Goal: Information Seeking & Learning: Learn about a topic

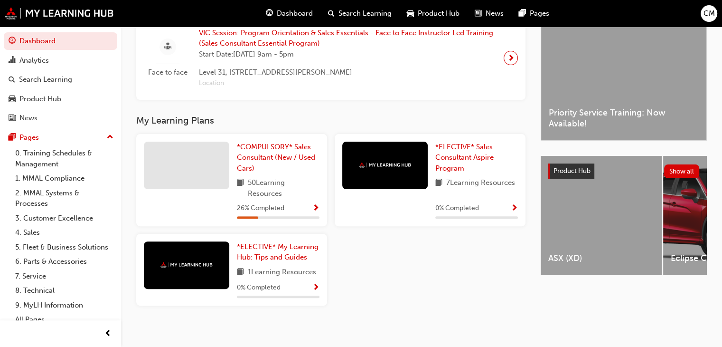
scroll to position [253, 0]
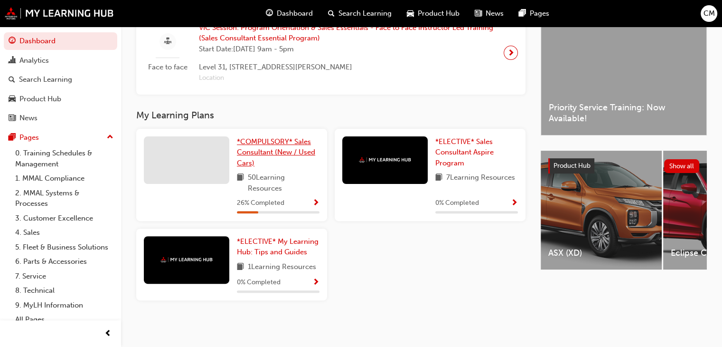
click at [273, 138] on span "*COMPULSORY* Sales Consultant (New / Used Cars)" at bounding box center [276, 152] width 78 height 30
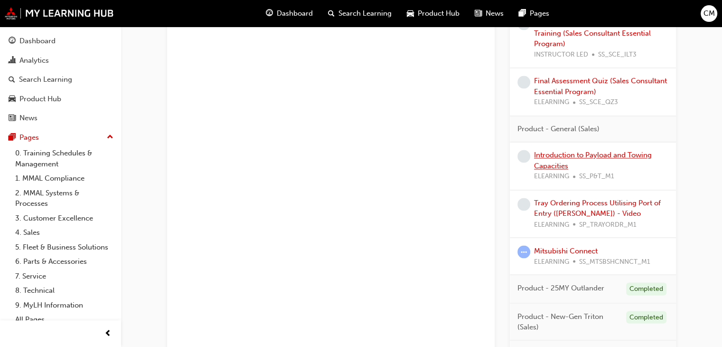
scroll to position [1615, 0]
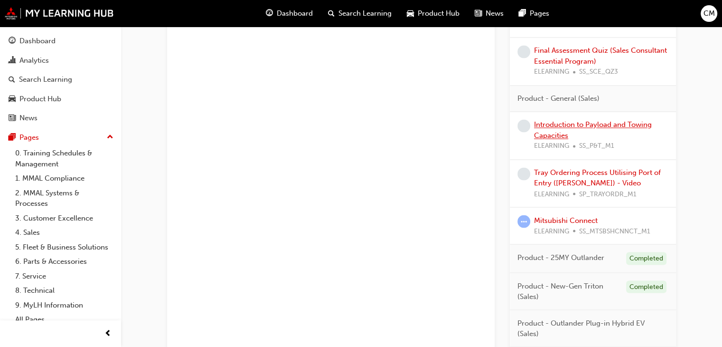
click at [596, 124] on link "Introduction to Payload and Towing Capacities" at bounding box center [593, 129] width 118 height 19
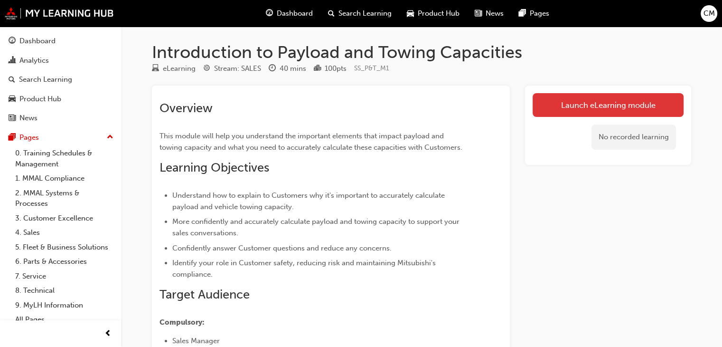
click at [628, 105] on link "Launch eLearning module" at bounding box center [608, 105] width 151 height 24
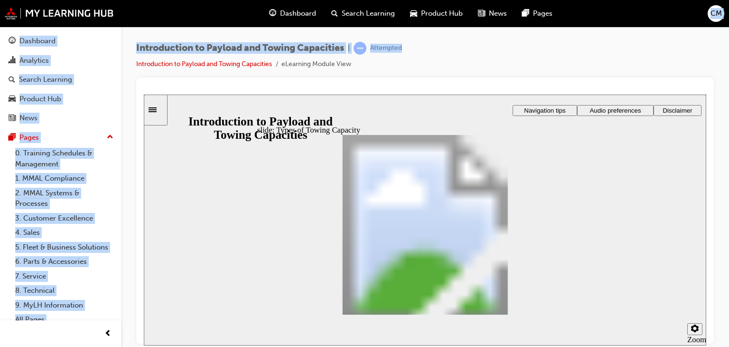
drag, startPoint x: 566, startPoint y: 54, endPoint x: 577, endPoint y: 18, distance: 37.6
click at [577, 18] on div "Dashboard Search Learning Product Hub News Pages CM Dashboard Analytics Search …" at bounding box center [364, 173] width 729 height 347
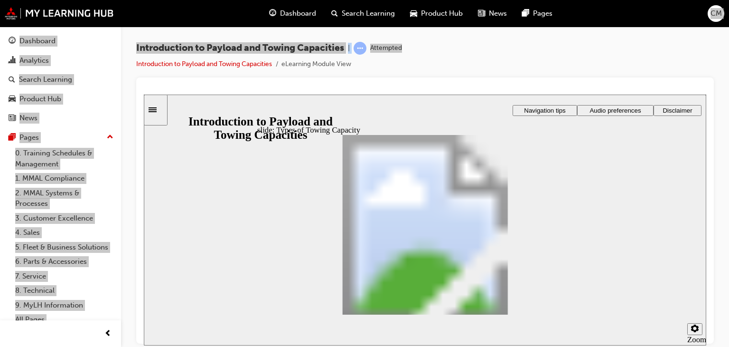
click at [675, 172] on div "slide: Types of Towing Capacity Rectangle 3 Types of Towing Capacity It's impor…" at bounding box center [425, 219] width 563 height 251
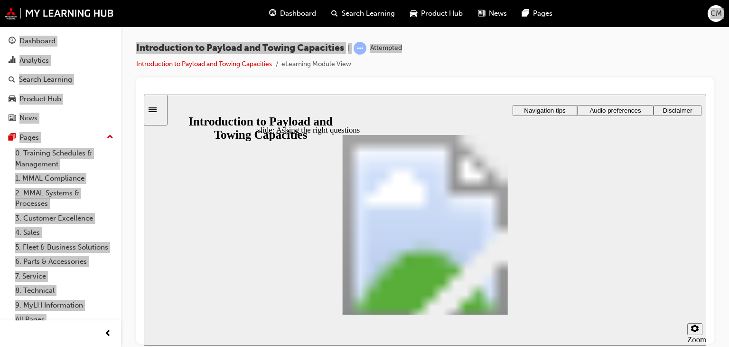
drag, startPoint x: 573, startPoint y: 155, endPoint x: 473, endPoint y: 182, distance: 103.8
